Goal: Communication & Community: Answer question/provide support

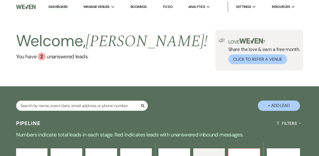
select select "6"
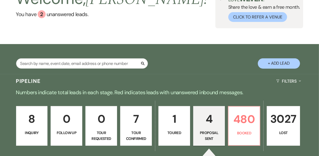
click at [137, 130] on p "Tour Confirmed" at bounding box center [136, 136] width 25 height 12
select select "4"
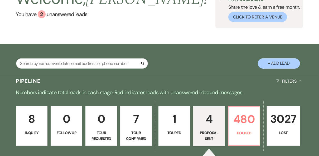
select select "4"
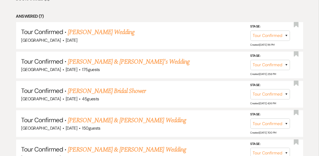
scroll to position [337, 0]
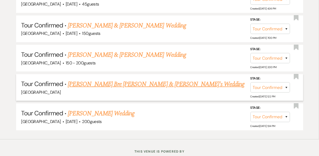
click at [128, 83] on link "[PERSON_NAME] Bre [PERSON_NAME] & [PERSON_NAME]'s Wedding" at bounding box center [156, 83] width 176 height 9
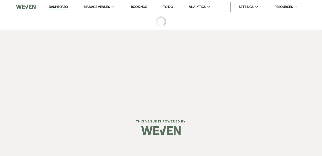
select select "4"
select select "12"
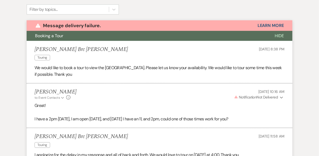
scroll to position [116, 0]
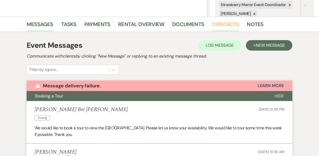
click at [222, 24] on link "Contacts" at bounding box center [225, 26] width 27 height 12
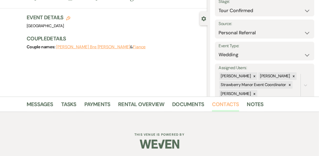
scroll to position [101, 0]
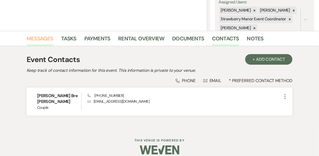
click at [44, 38] on link "Messages" at bounding box center [40, 40] width 27 height 12
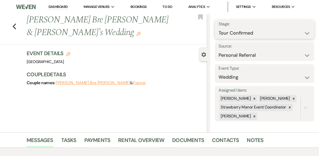
click at [305, 32] on select "Inquiry Follow Up Tour Requested Tour Confirmed Toured Proposal Sent Booked Lost" at bounding box center [265, 33] width 92 height 10
select select "8"
click at [219, 28] on select "Inquiry Follow Up Tour Requested Tour Confirmed Toured Proposal Sent Booked Lost" at bounding box center [265, 33] width 92 height 10
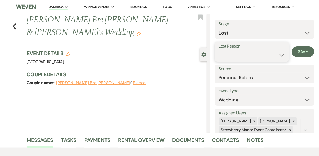
click at [264, 57] on select "Booked Elsewhere Budget Date Unavailable No Response Not a Good Match Capacity …" at bounding box center [252, 55] width 66 height 10
select select "6"
click at [219, 50] on select "Booked Elsewhere Budget Date Unavailable No Response Not a Good Match Capacity …" at bounding box center [252, 55] width 66 height 10
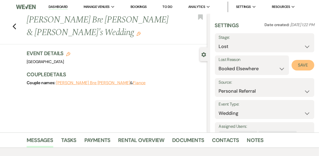
click at [294, 66] on button "Save" at bounding box center [302, 65] width 23 height 11
click at [14, 23] on icon "Previous" at bounding box center [14, 26] width 4 height 6
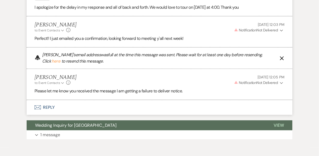
select select "4"
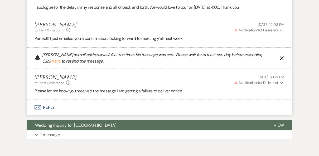
select select "4"
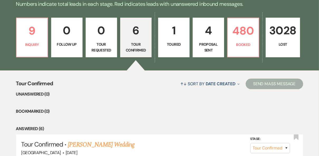
scroll to position [112, 0]
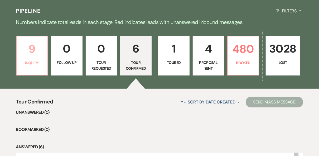
click at [31, 62] on p "Inquiry" at bounding box center [32, 63] width 24 height 6
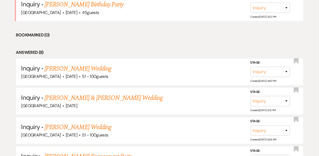
scroll to position [196, 0]
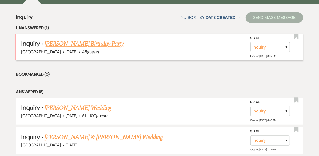
click at [85, 43] on link "[PERSON_NAME] Birthday Party" at bounding box center [84, 43] width 79 height 9
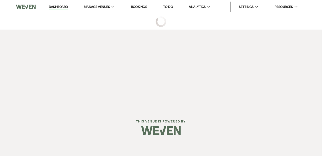
select select "5"
select select "4"
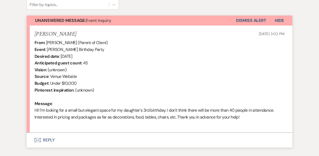
scroll to position [213, 0]
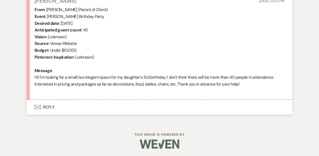
click at [50, 106] on button "Envelope Reply" at bounding box center [159, 107] width 265 height 15
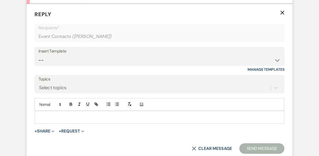
scroll to position [313, 0]
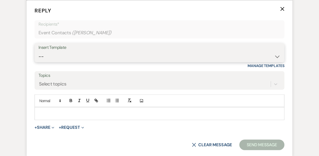
click at [65, 52] on select "-- Weven Planning Portal Introduction (Booked Events) Private Party Inquiry Res…" at bounding box center [159, 56] width 242 height 10
select select "781"
click at [38, 51] on select "-- Weven Planning Portal Introduction (Booked Events) Private Party Inquiry Res…" at bounding box center [159, 56] width 242 height 10
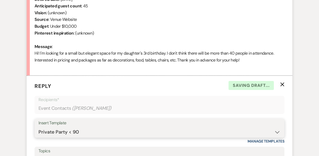
scroll to position [292, 0]
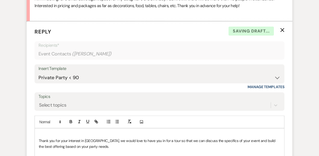
click at [43, 126] on div "Add Photo" at bounding box center [159, 121] width 250 height 13
click at [42, 131] on p at bounding box center [159, 134] width 241 height 6
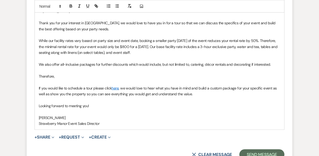
scroll to position [473, 0]
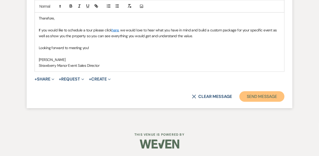
click at [252, 97] on button "Send Message" at bounding box center [261, 96] width 45 height 11
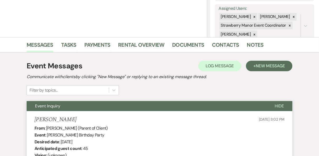
scroll to position [0, 0]
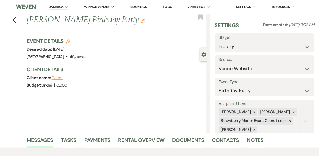
click at [59, 6] on link "Dashboard" at bounding box center [57, 6] width 19 height 5
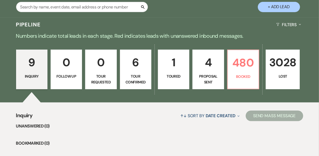
scroll to position [147, 0]
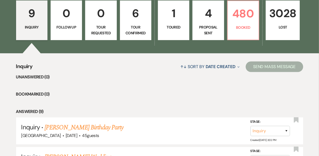
click at [132, 23] on link "6 Tour Confirmed" at bounding box center [135, 21] width 31 height 40
select select "4"
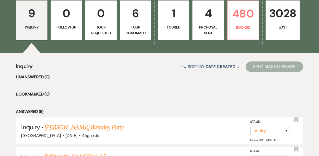
select select "4"
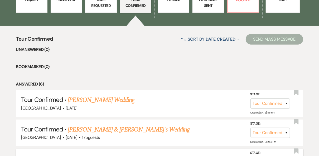
scroll to position [253, 0]
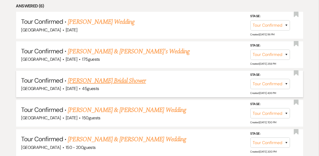
click at [121, 79] on link "[PERSON_NAME] Bridal Shower" at bounding box center [107, 80] width 78 height 9
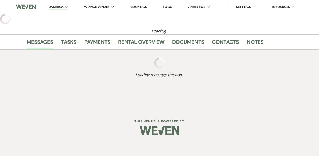
select select "4"
select select "5"
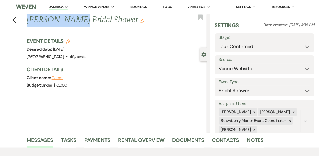
drag, startPoint x: 74, startPoint y: 19, endPoint x: 21, endPoint y: 19, distance: 52.4
click at [21, 19] on div "Previous [PERSON_NAME] Bridal Shower Edit Bookmark" at bounding box center [102, 23] width 210 height 18
copy h1 "[PERSON_NAME]"
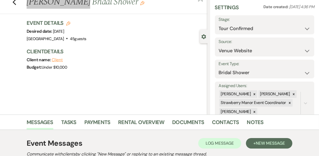
scroll to position [84, 0]
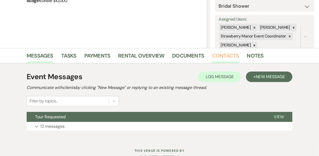
click at [225, 54] on link "Contacts" at bounding box center [225, 57] width 27 height 12
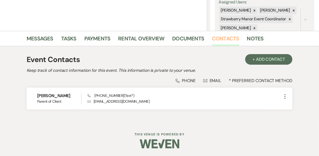
scroll to position [101, 0]
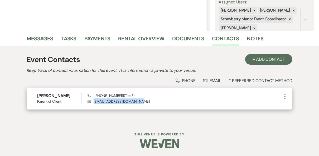
drag, startPoint x: 130, startPoint y: 101, endPoint x: 95, endPoint y: 101, distance: 35.3
click at [95, 101] on p "Envelope [EMAIL_ADDRESS][DOMAIN_NAME]" at bounding box center [184, 101] width 194 height 6
copy p "[EMAIL_ADDRESS][DOMAIN_NAME]"
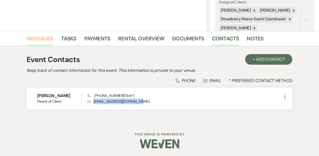
click at [46, 38] on link "Messages" at bounding box center [40, 40] width 27 height 12
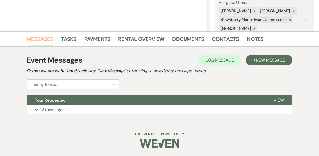
scroll to position [101, 0]
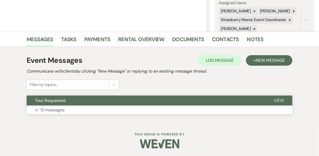
click at [277, 100] on span "View" at bounding box center [278, 100] width 10 height 6
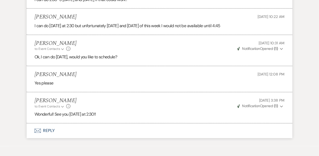
scroll to position [759, 0]
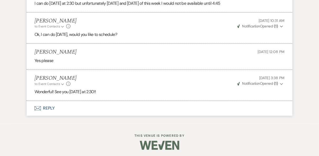
click at [49, 106] on button "Envelope Reply" at bounding box center [159, 108] width 265 height 15
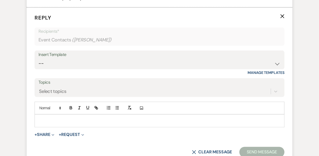
scroll to position [858, 0]
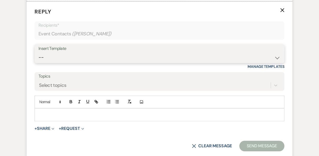
click at [64, 57] on select "-- Weven Planning Portal Introduction (Booked Events) Private Party Inquiry Res…" at bounding box center [159, 57] width 242 height 10
select select "4782"
click at [38, 52] on select "-- Weven Planning Portal Introduction (Booked Events) Private Party Inquiry Res…" at bounding box center [159, 57] width 242 height 10
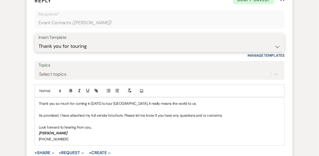
scroll to position [879, 0]
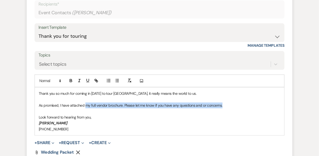
drag, startPoint x: 234, startPoint y: 105, endPoint x: 85, endPoint y: 104, distance: 148.8
click at [85, 104] on p "As promised, I have attached my full vendor brochure. Please let me know if you…" at bounding box center [159, 105] width 241 height 6
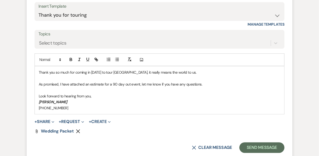
scroll to position [942, 0]
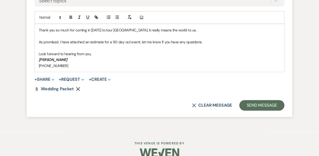
click at [78, 87] on use "button" at bounding box center [78, 89] width 4 height 4
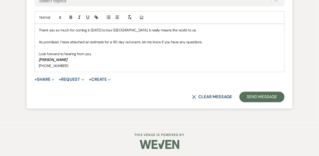
scroll to position [941, 0]
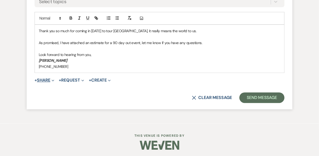
click at [42, 78] on button "+ Share Expand" at bounding box center [44, 80] width 20 height 4
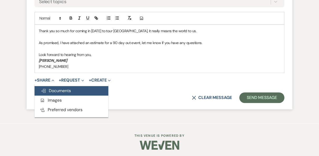
click at [69, 91] on span "Doc Upload Documents" at bounding box center [56, 91] width 30 height 6
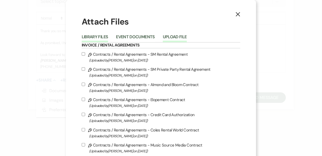
click at [173, 35] on button "Upload File" at bounding box center [175, 38] width 24 height 7
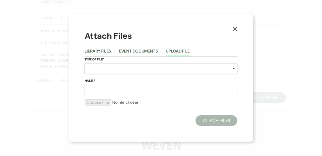
click at [112, 67] on select "Special Event Insurance Vendor Certificate of Insurance Contracts / Rental Agre…" at bounding box center [161, 68] width 153 height 10
select select "8"
click at [111, 67] on select "Special Event Insurance Vendor Certificate of Insurance Contracts / Rental Agre…" at bounding box center [161, 68] width 153 height 10
click at [101, 90] on input "Name*" at bounding box center [161, 90] width 153 height 10
type input "Estimate"
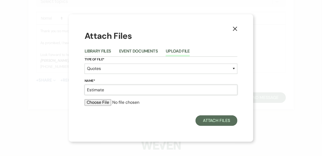
type input "C:\fakepath\Estimate 1363.pdf"
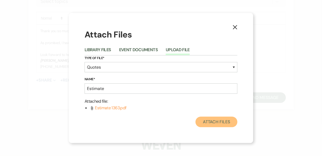
click at [206, 124] on button "Attach Files" at bounding box center [216, 121] width 42 height 11
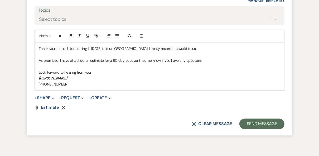
scroll to position [950, 0]
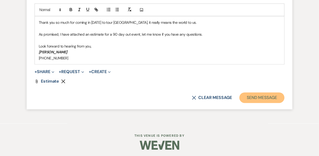
click at [245, 98] on button "Send Message" at bounding box center [261, 97] width 45 height 11
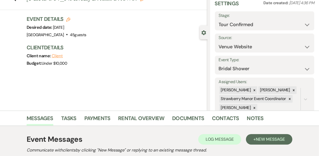
scroll to position [0, 0]
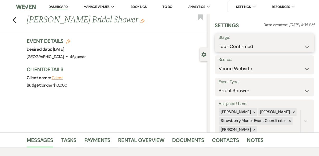
click at [299, 47] on select "Inquiry Follow Up Tour Requested Tour Confirmed Toured Proposal Sent Booked Lost" at bounding box center [265, 46] width 92 height 10
select select "5"
click at [219, 41] on select "Inquiry Follow Up Tour Requested Tour Confirmed Toured Proposal Sent Booked Lost" at bounding box center [265, 46] width 92 height 10
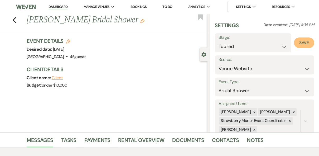
click at [298, 45] on button "Save" at bounding box center [304, 42] width 20 height 11
click at [250, 100] on div "Assigned Users: [PERSON_NAME] [PERSON_NAME] Strawberry Manor Event Coordinator …" at bounding box center [265, 116] width 100 height 35
